Goal: Task Accomplishment & Management: Manage account settings

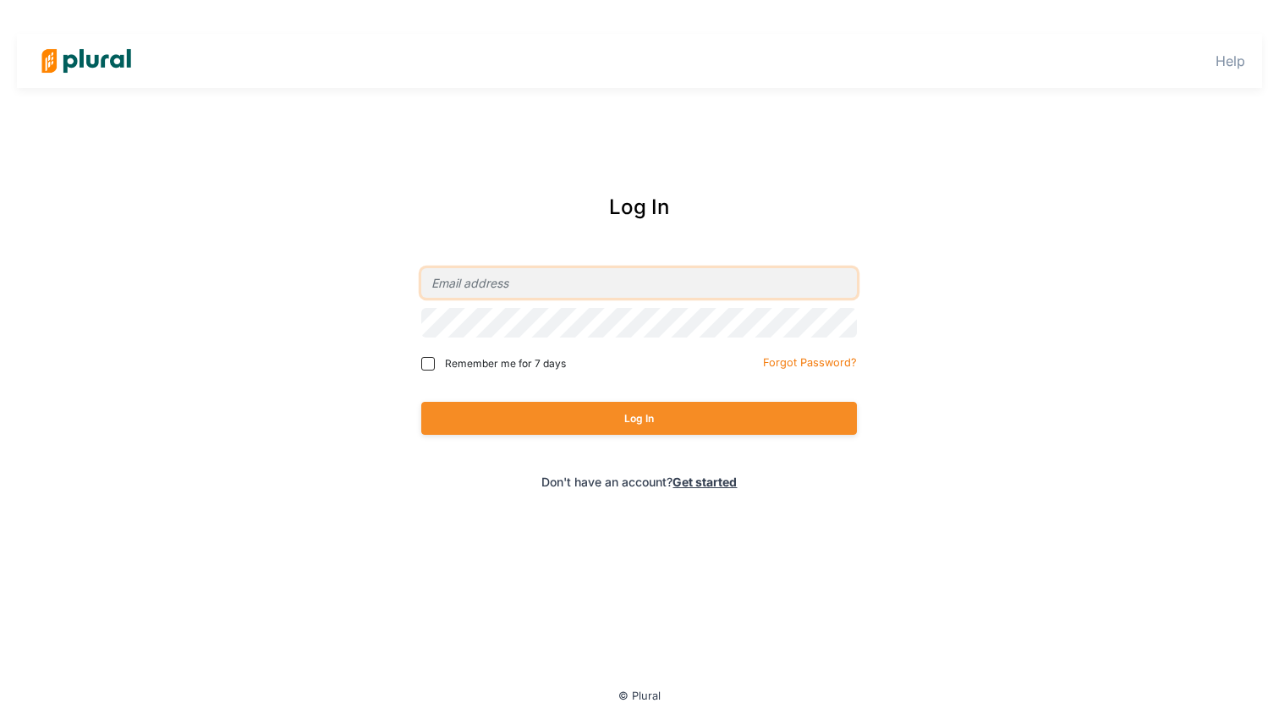
type input "[EMAIL_ADDRESS][DOMAIN_NAME]"
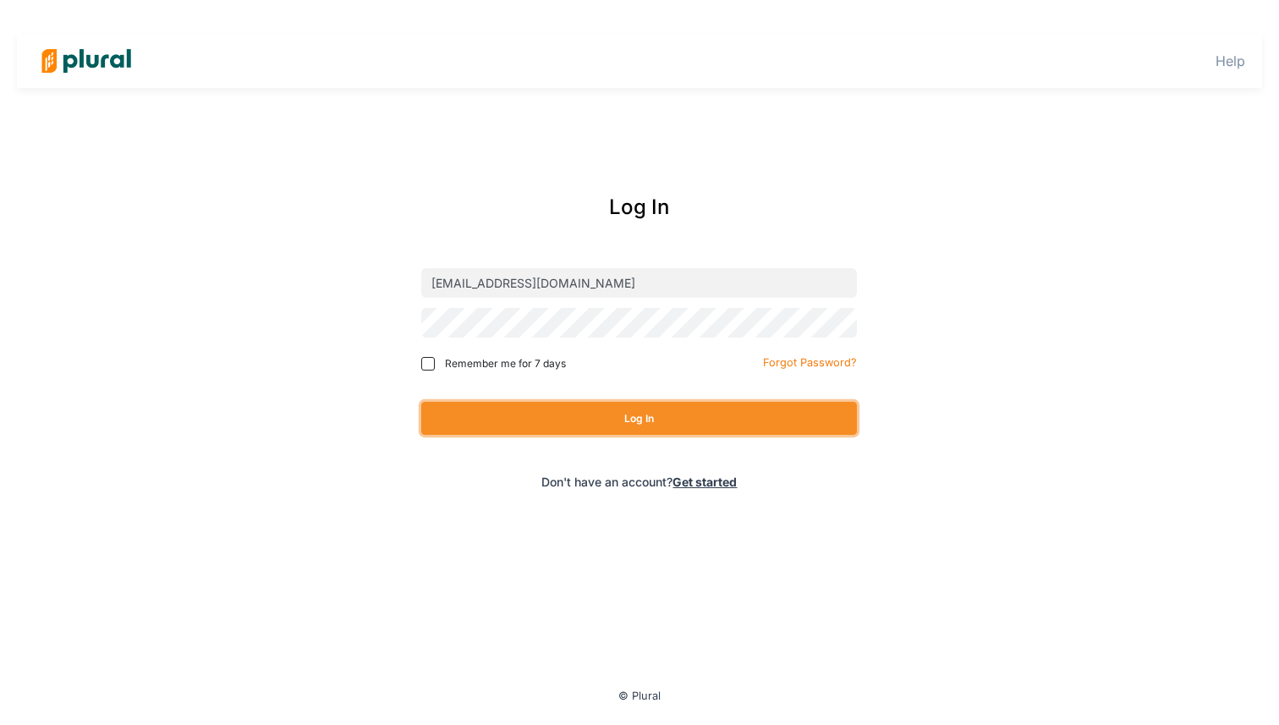
click at [649, 414] on button "Log In" at bounding box center [639, 418] width 436 height 33
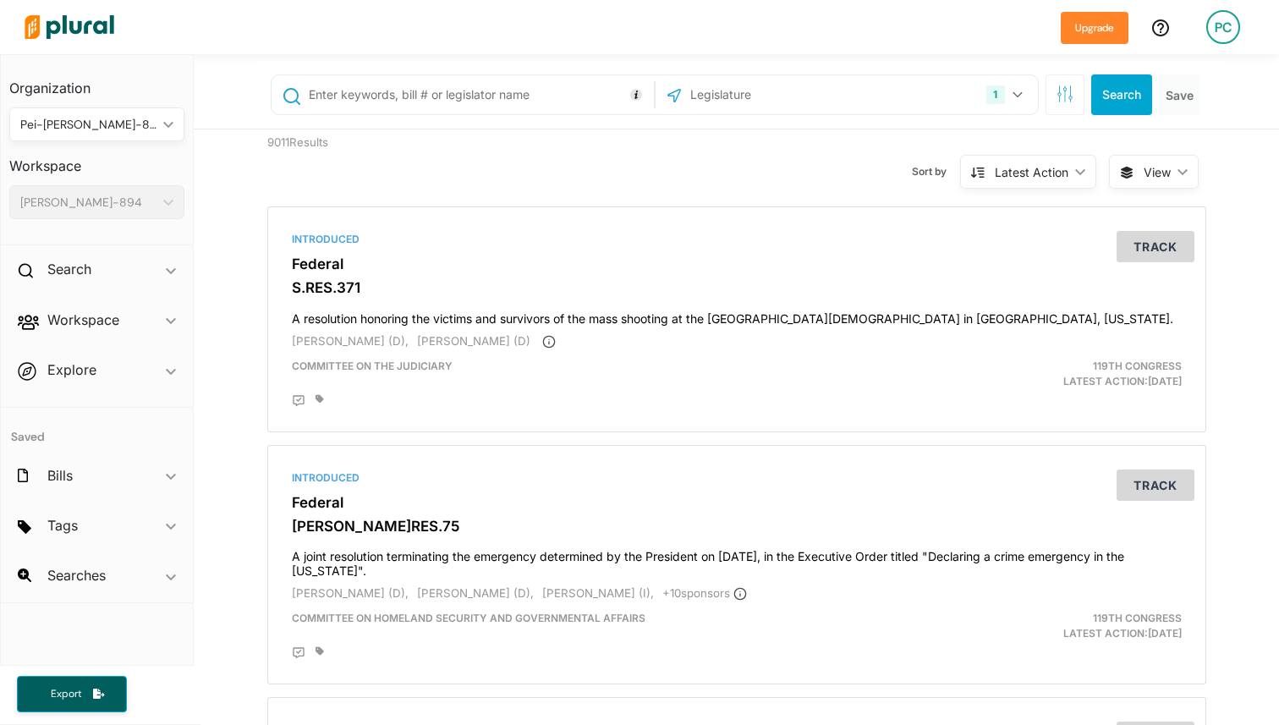
click at [1227, 41] on div "PC" at bounding box center [1223, 27] width 34 height 34
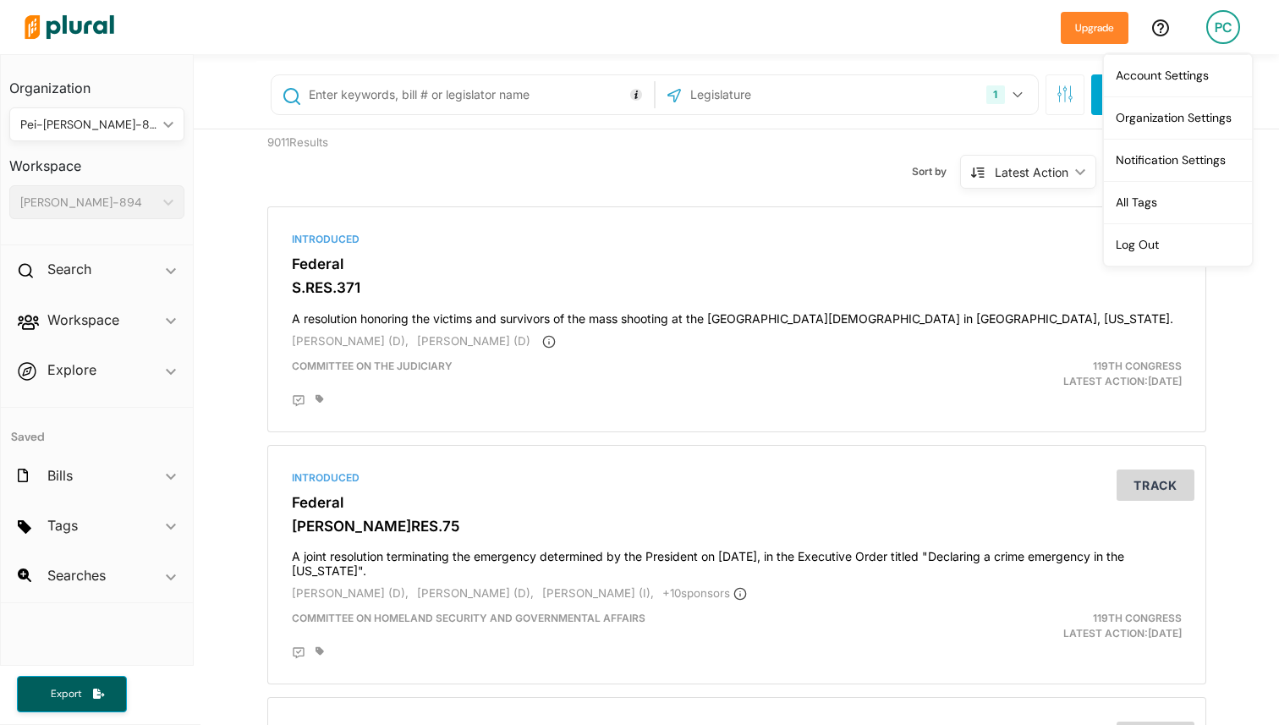
click at [1226, 37] on div "PC" at bounding box center [1223, 27] width 34 height 34
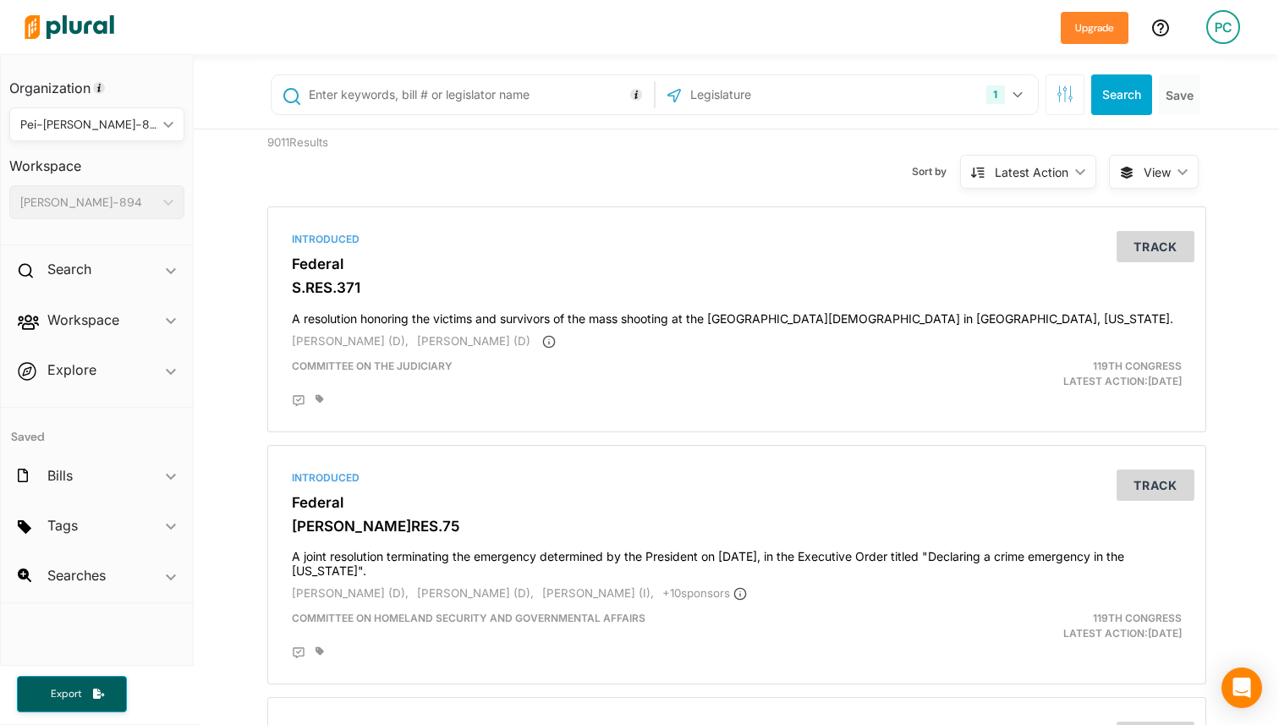
click at [1216, 32] on div "PC" at bounding box center [1223, 27] width 34 height 34
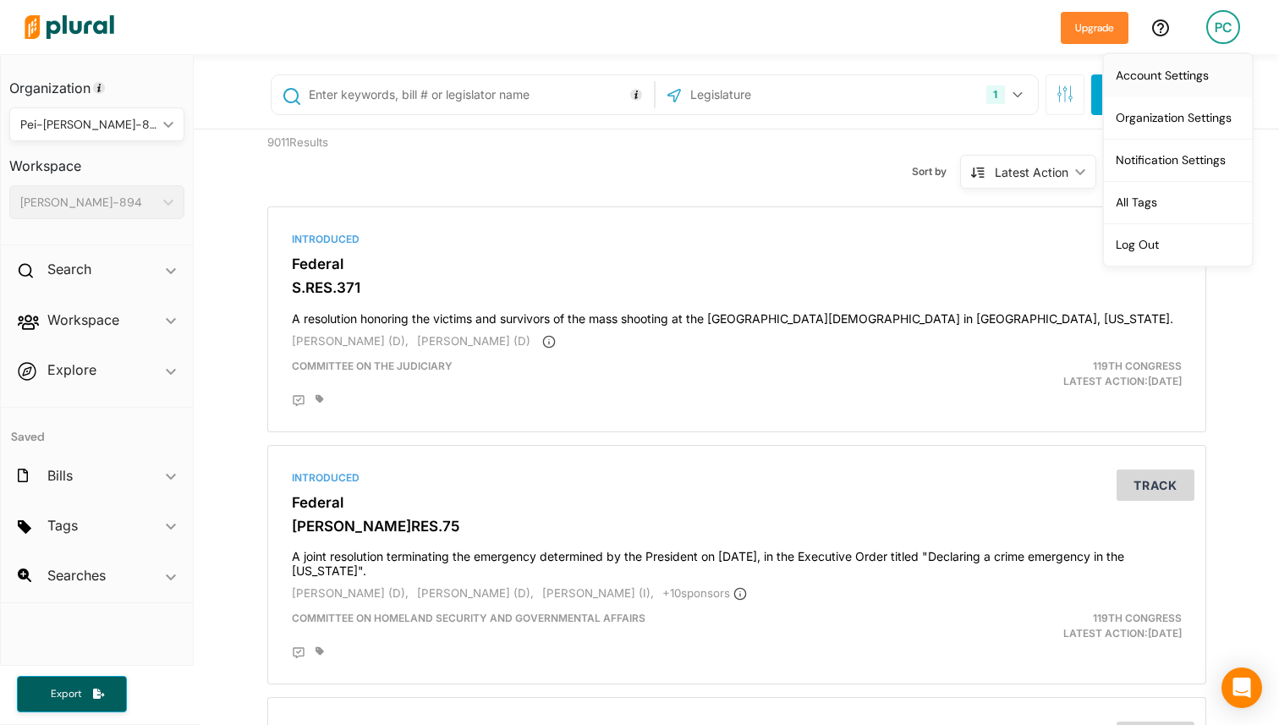
click at [1174, 76] on link "Account Settings" at bounding box center [1178, 75] width 148 height 42
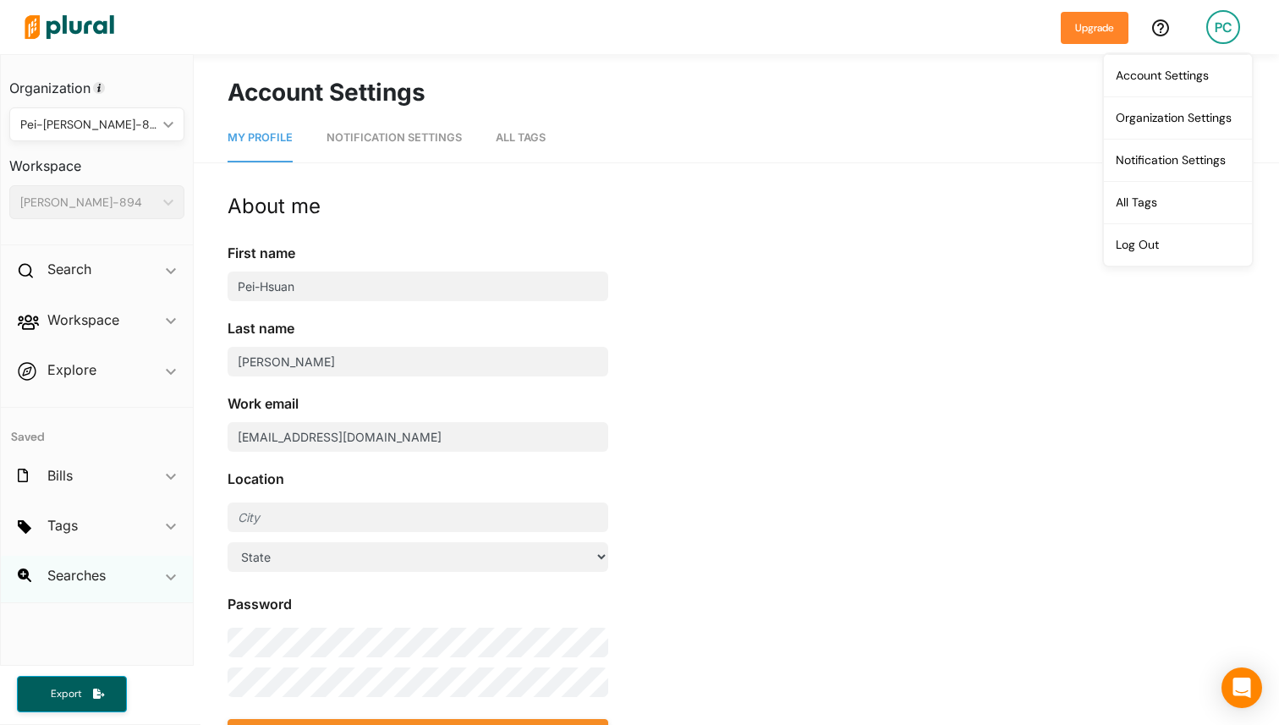
click at [146, 567] on div "Searches ic_keyboard_arrow_down" at bounding box center [97, 579] width 192 height 46
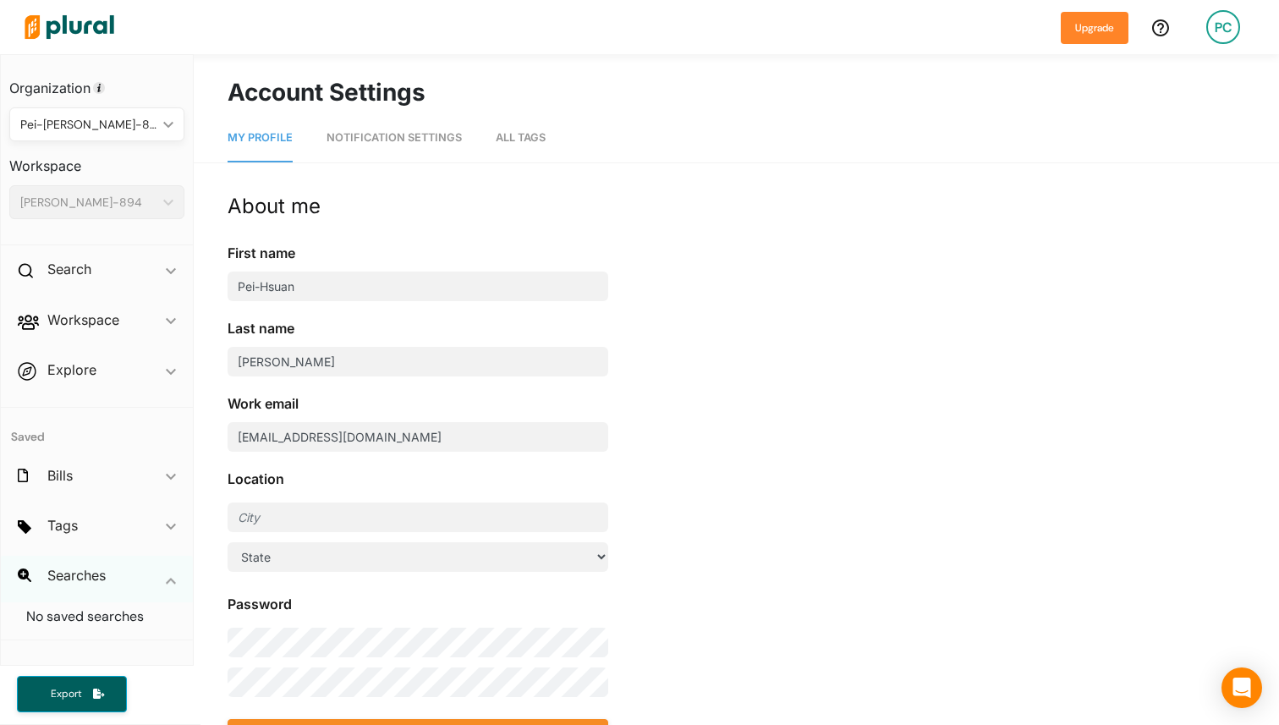
click at [146, 567] on div "Searches ic_keyboard_arrow_down" at bounding box center [97, 579] width 192 height 46
click at [500, 160] on link "All Tags" at bounding box center [521, 138] width 50 height 48
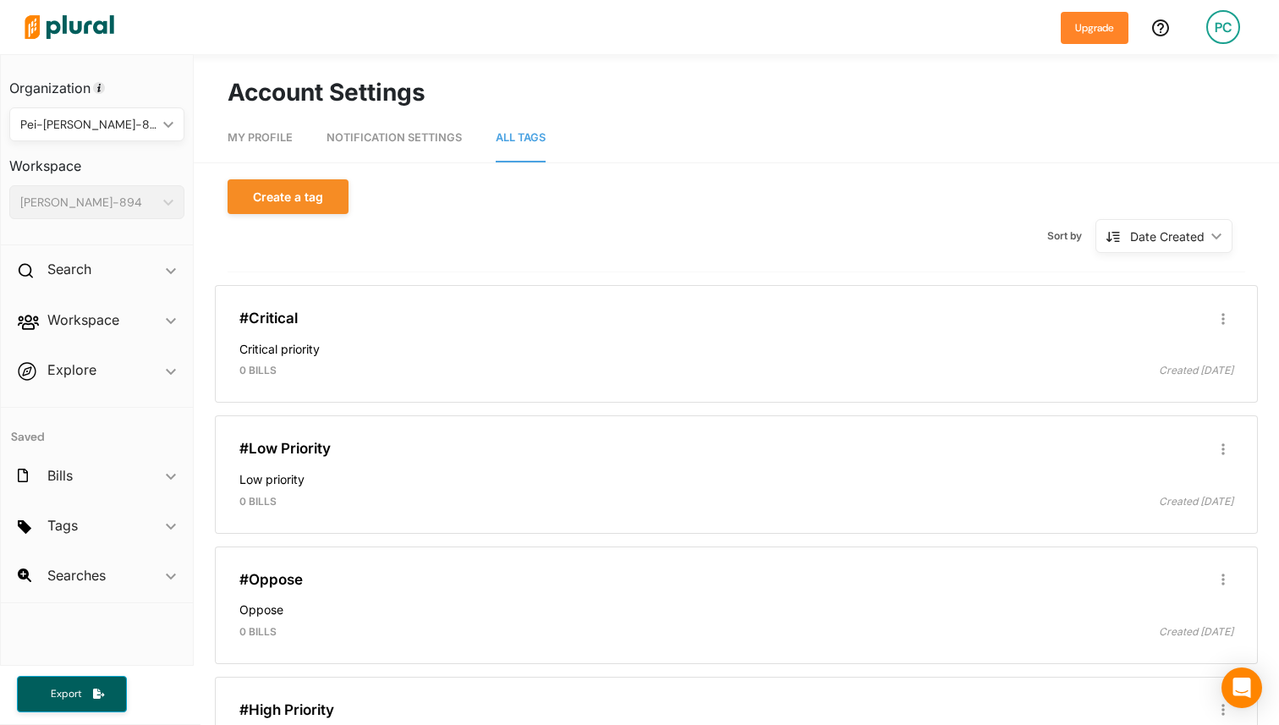
click at [416, 144] on link "Notification Settings" at bounding box center [393, 138] width 135 height 48
